Goal: Task Accomplishment & Management: Use online tool/utility

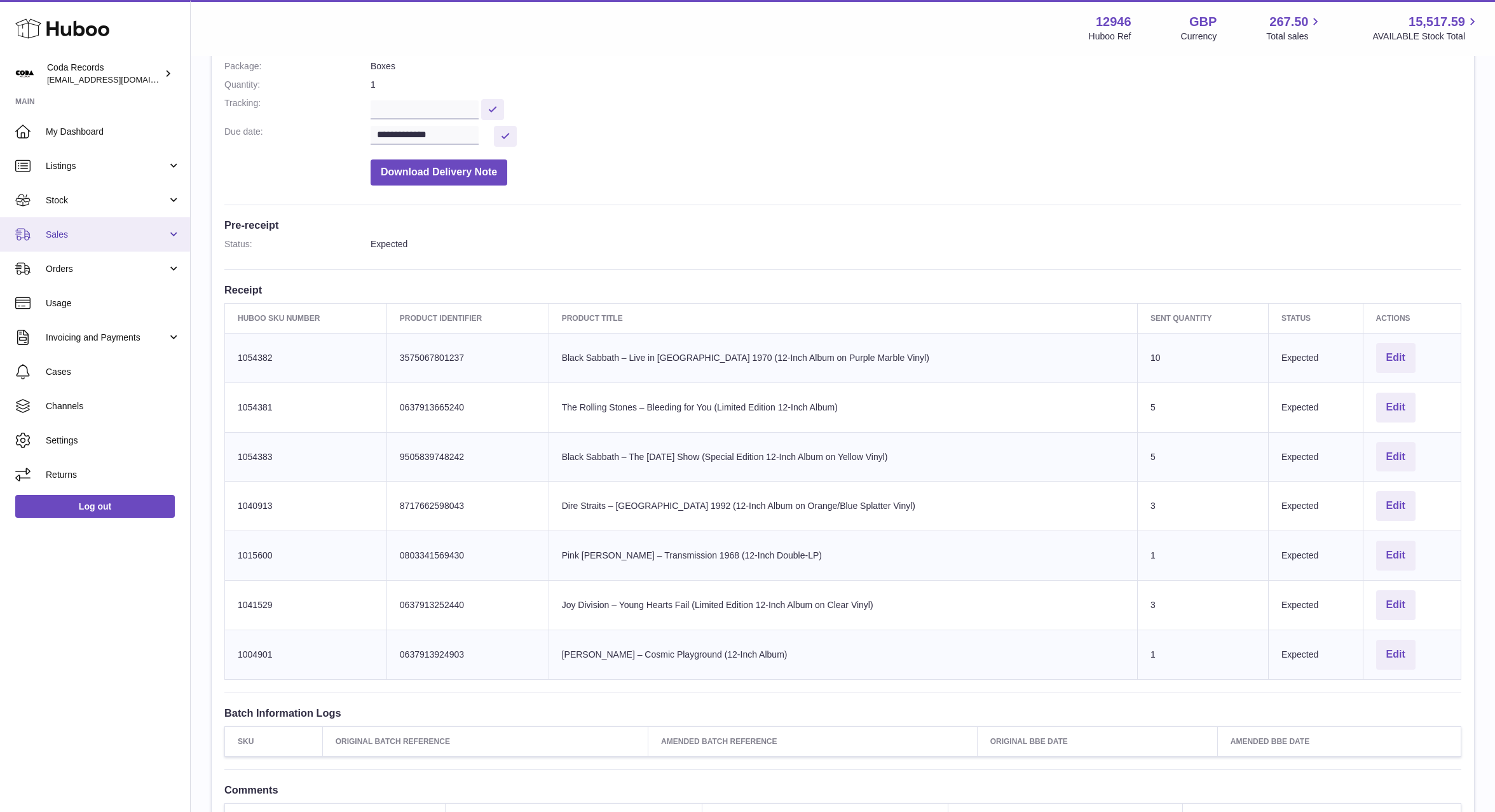
click at [117, 235] on span "Sales" at bounding box center [106, 235] width 122 height 12
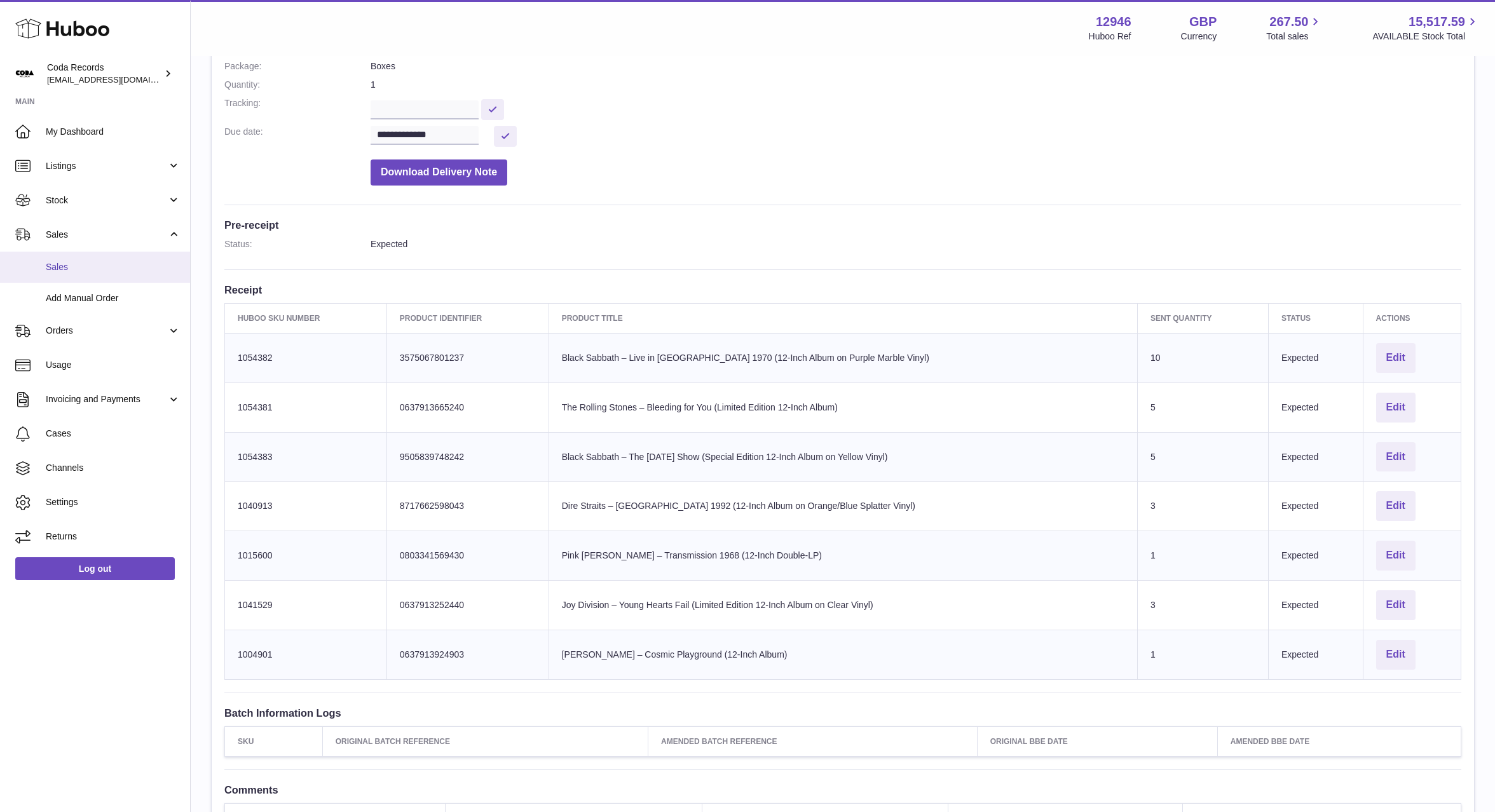
click at [115, 267] on span "Sales" at bounding box center [113, 267] width 135 height 12
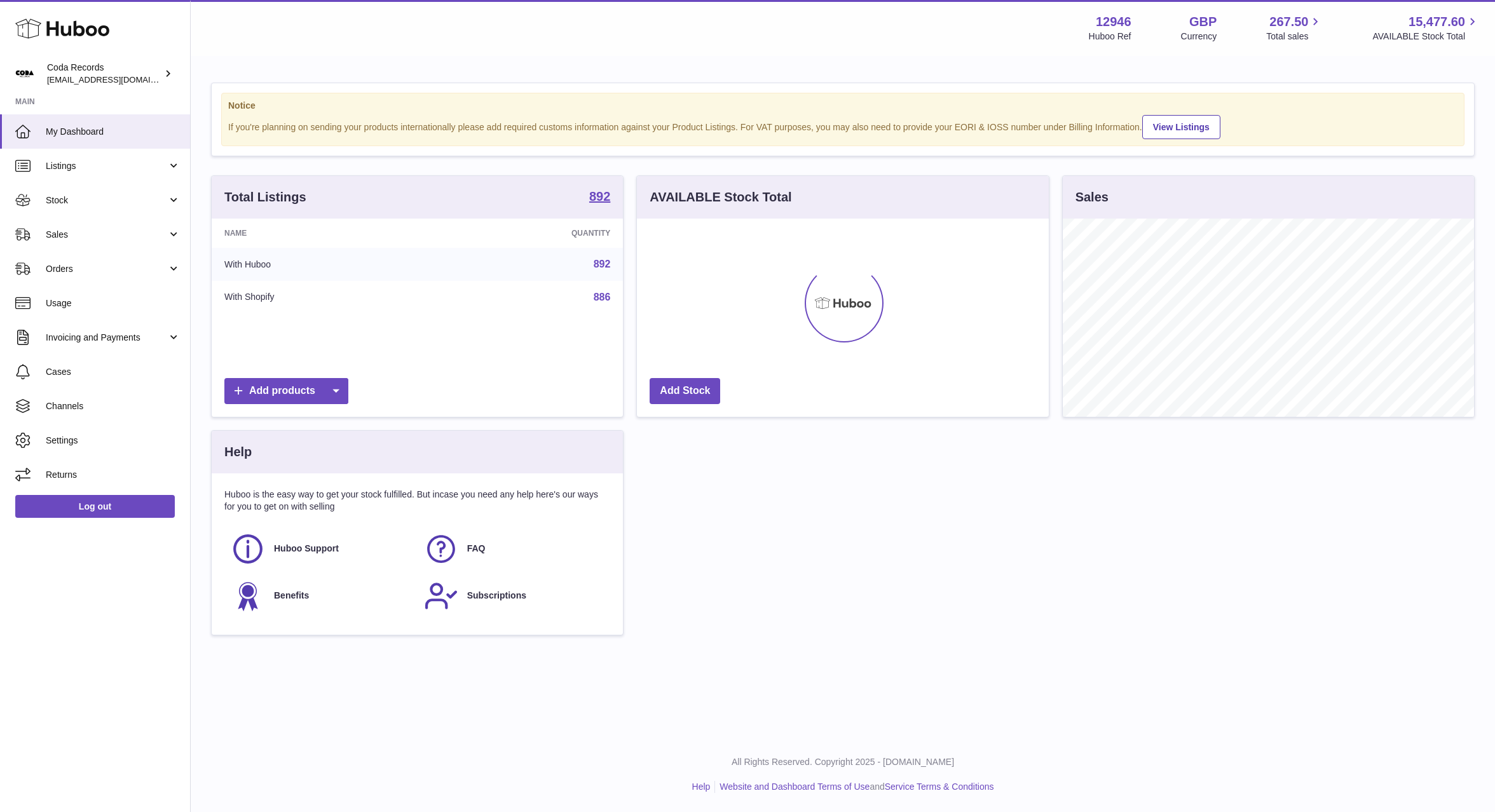
scroll to position [199, 411]
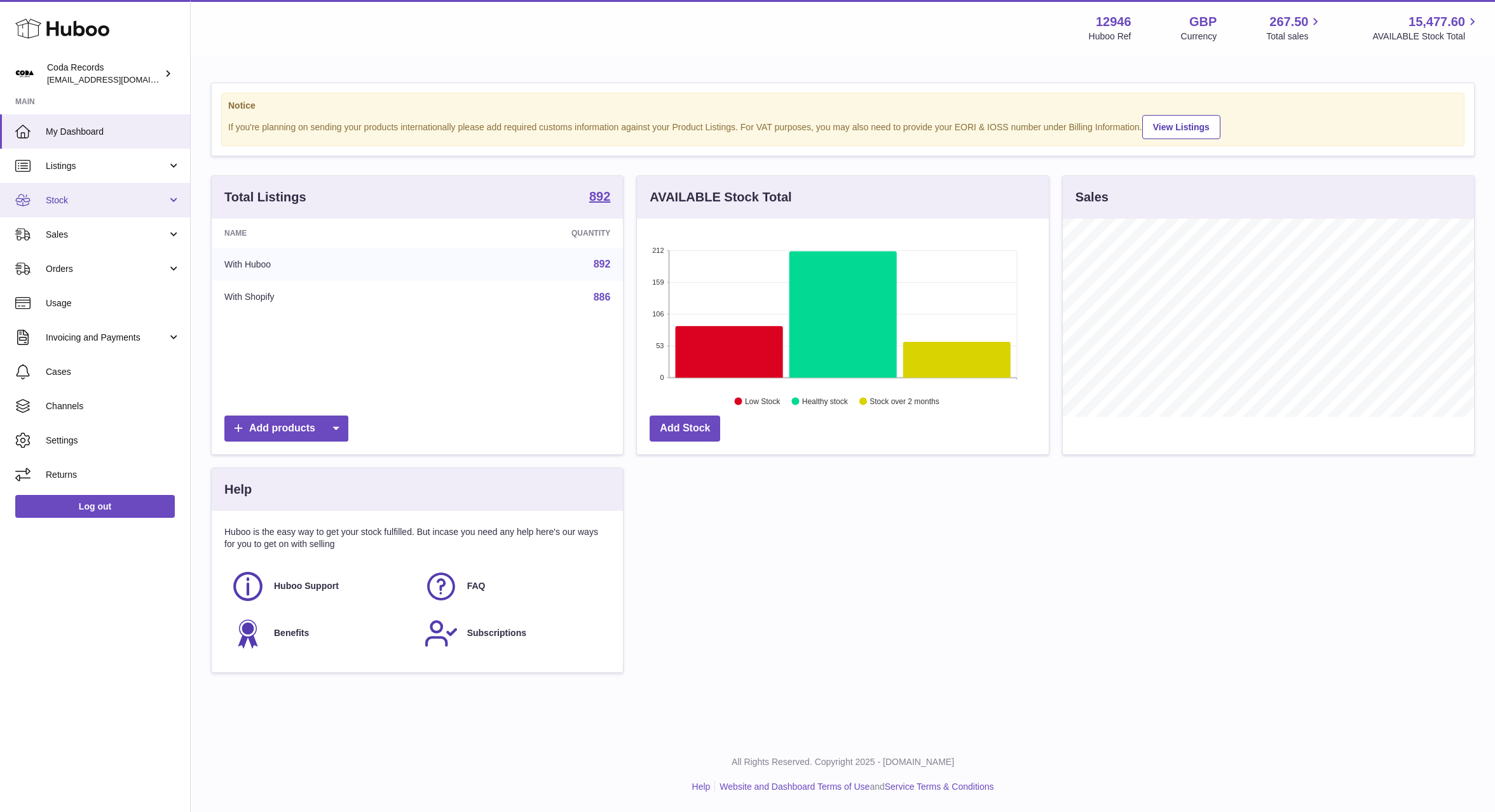
click at [116, 194] on span "Stock" at bounding box center [106, 200] width 122 height 12
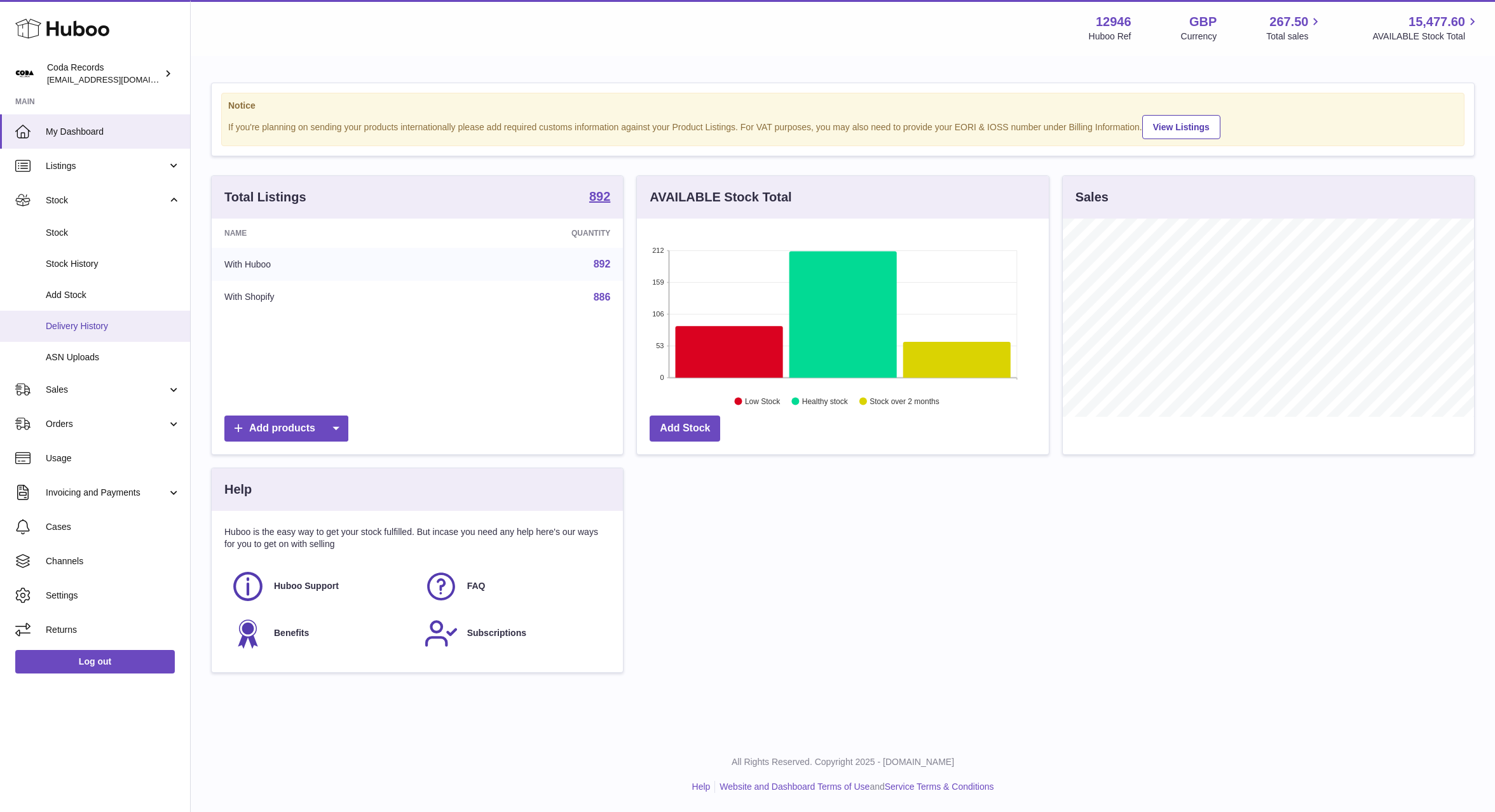
click at [121, 326] on span "Delivery History" at bounding box center [113, 326] width 135 height 12
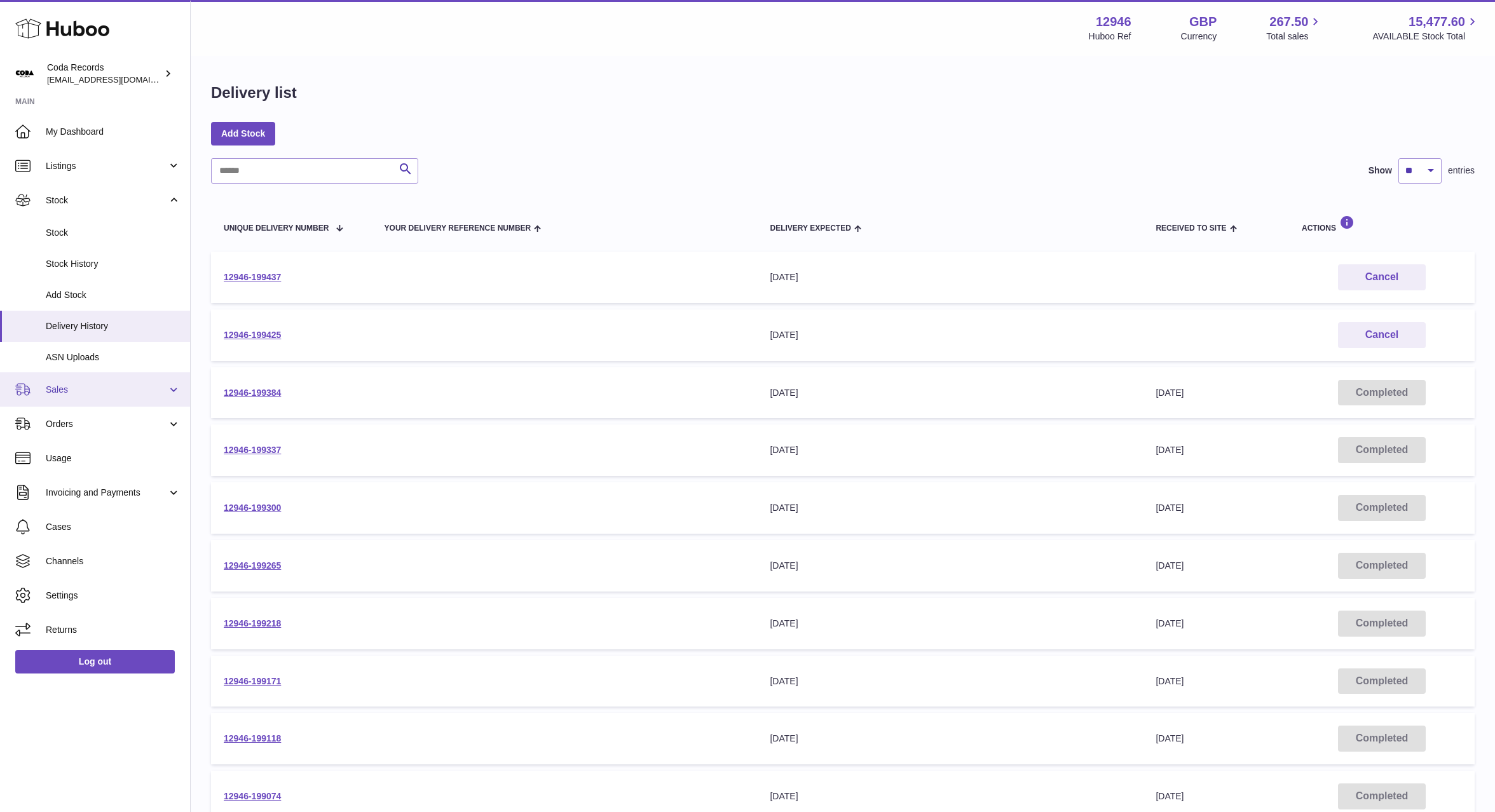
drag, startPoint x: 109, startPoint y: 396, endPoint x: 110, endPoint y: 405, distance: 9.1
click at [109, 396] on link "Sales" at bounding box center [95, 389] width 190 height 34
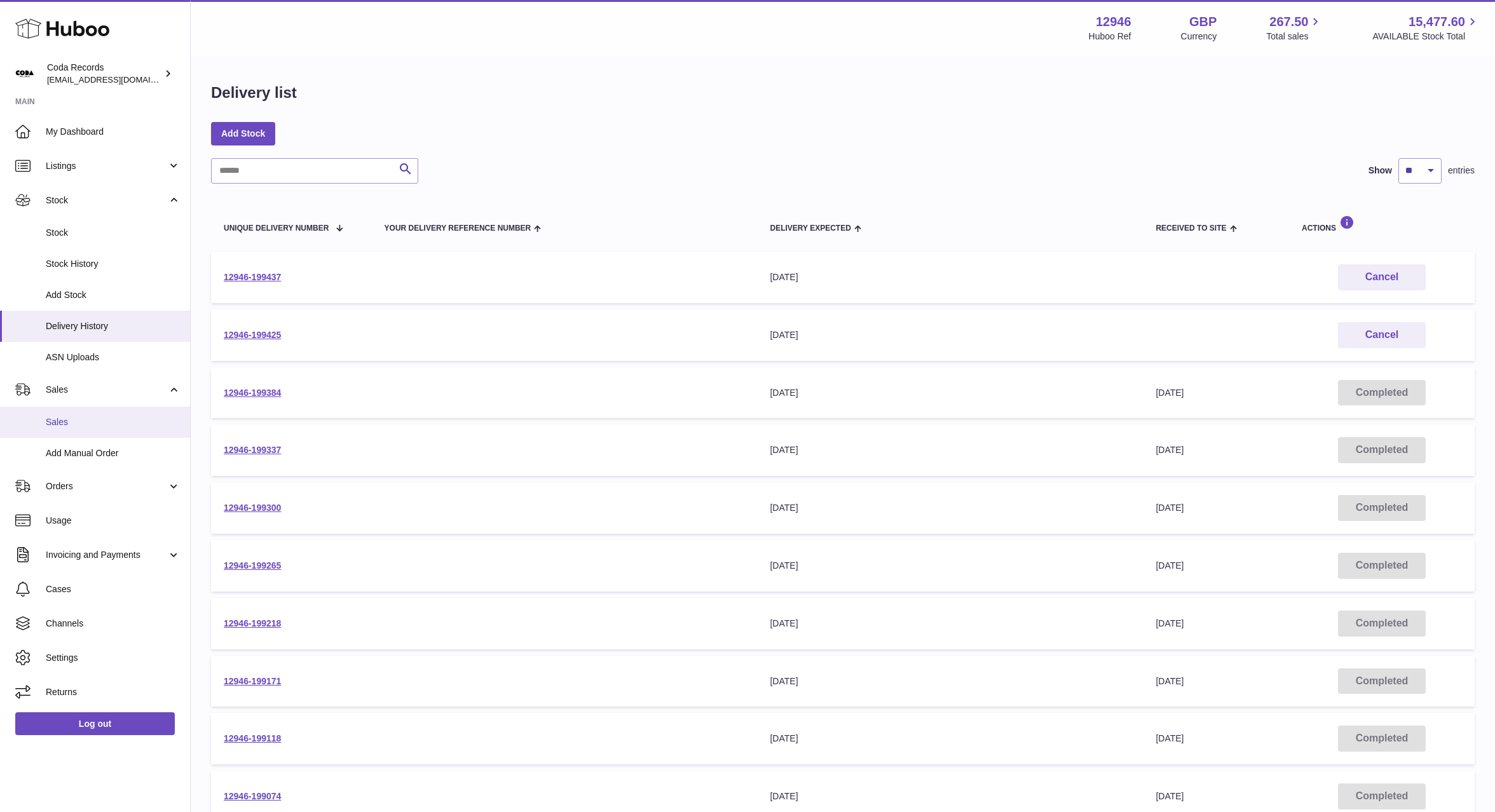
click at [110, 413] on link "Sales" at bounding box center [95, 422] width 190 height 31
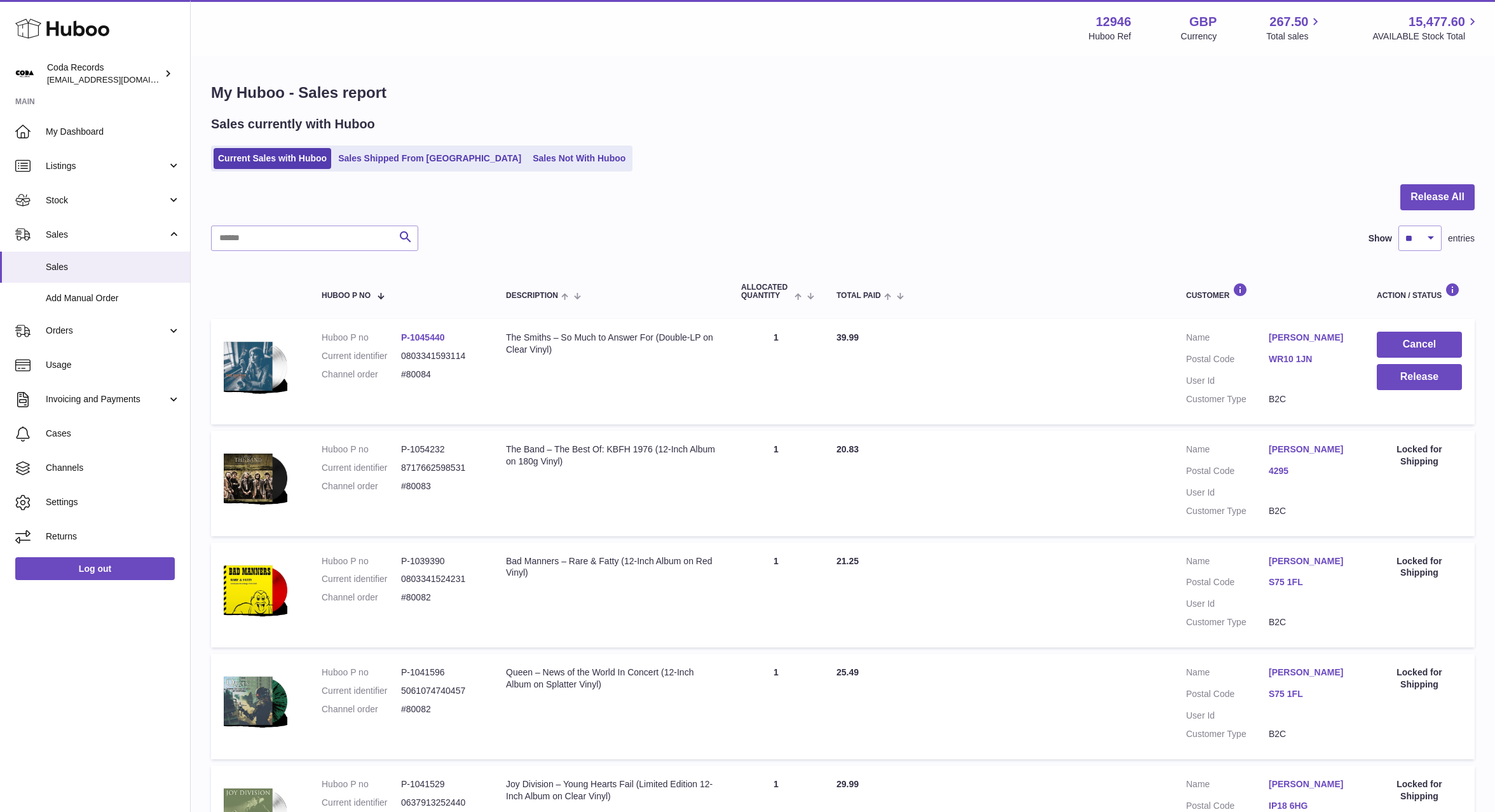
click at [1297, 344] on link "Maureen Giles" at bounding box center [1310, 338] width 83 height 12
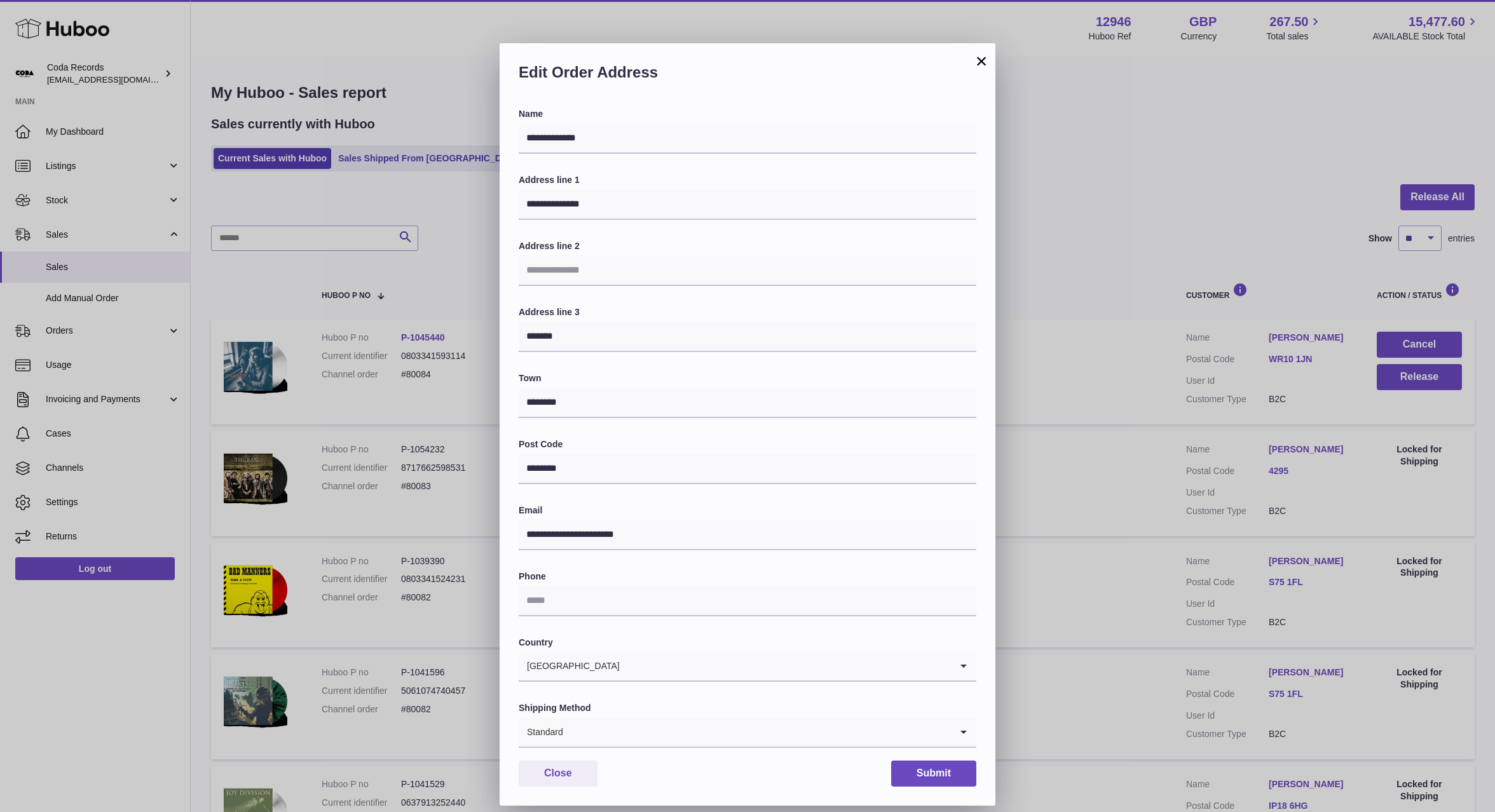
click at [1203, 220] on div "**********" at bounding box center [748, 425] width 1495 height 812
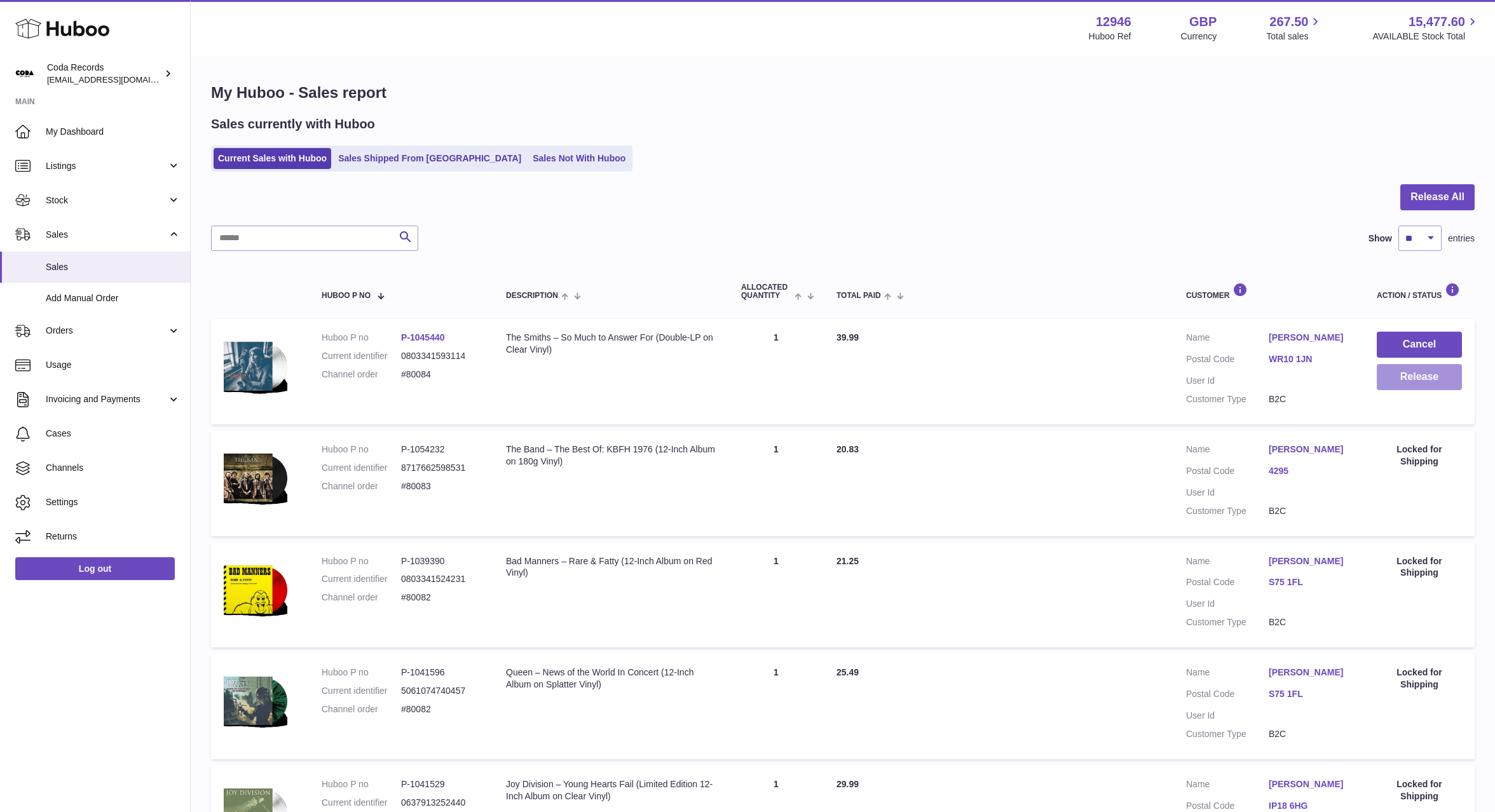
click at [1415, 385] on button "Release" at bounding box center [1420, 377] width 85 height 26
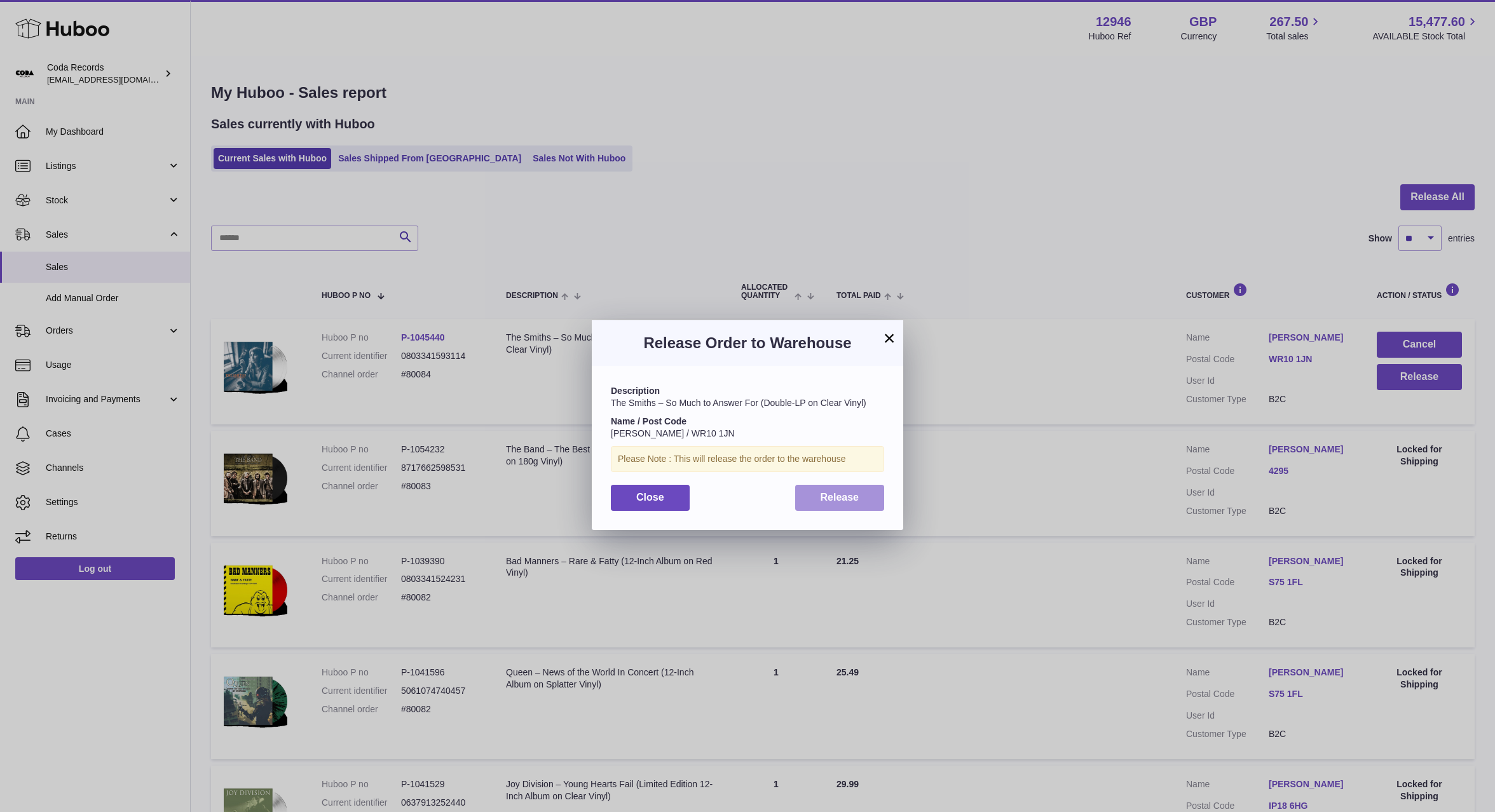
click at [840, 489] on button "Release" at bounding box center [840, 498] width 90 height 26
